Goal: Transaction & Acquisition: Purchase product/service

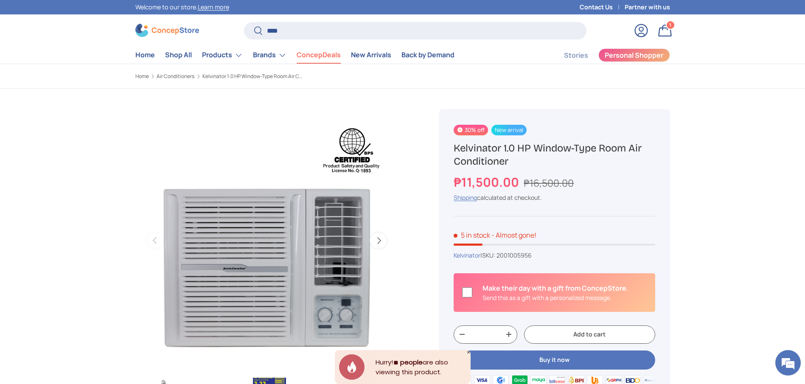
click at [333, 52] on link "ConcepDeals" at bounding box center [319, 55] width 44 height 17
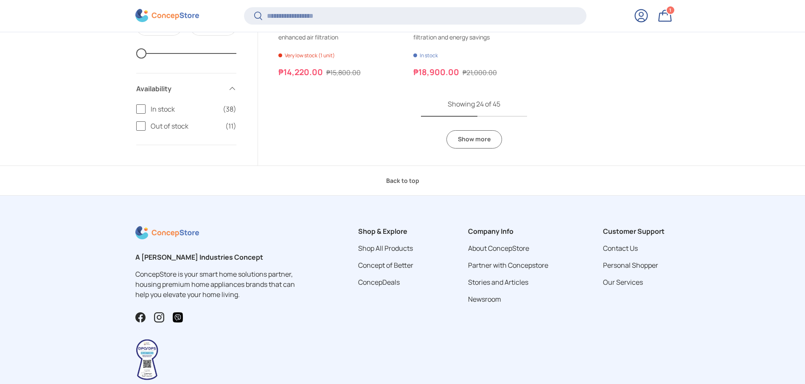
scroll to position [2307, 0]
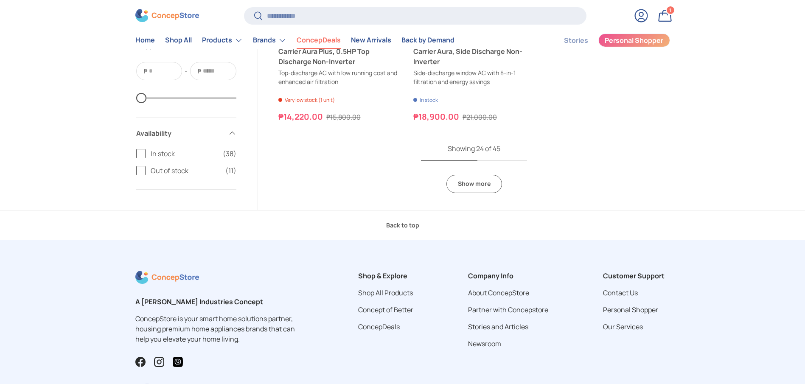
click at [483, 187] on link "Show more" at bounding box center [475, 184] width 56 height 18
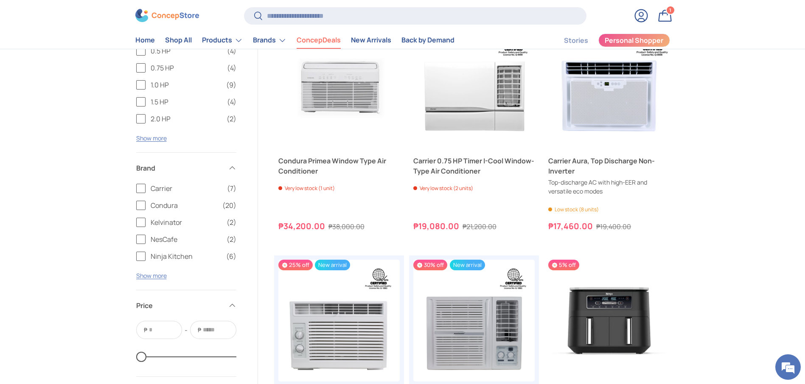
scroll to position [2371, 0]
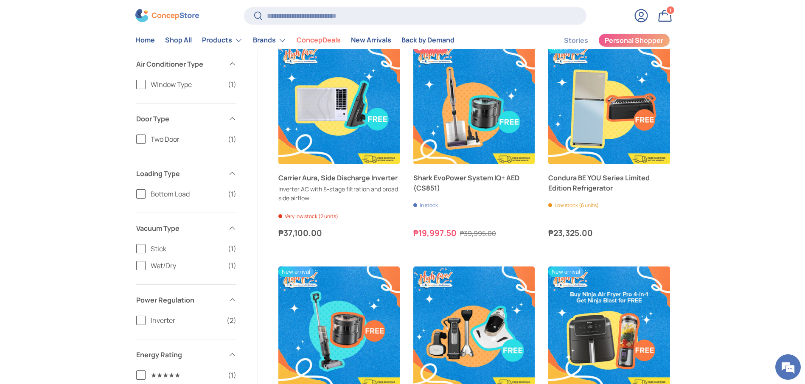
scroll to position [446, 0]
